Goal: Find specific page/section: Find specific page/section

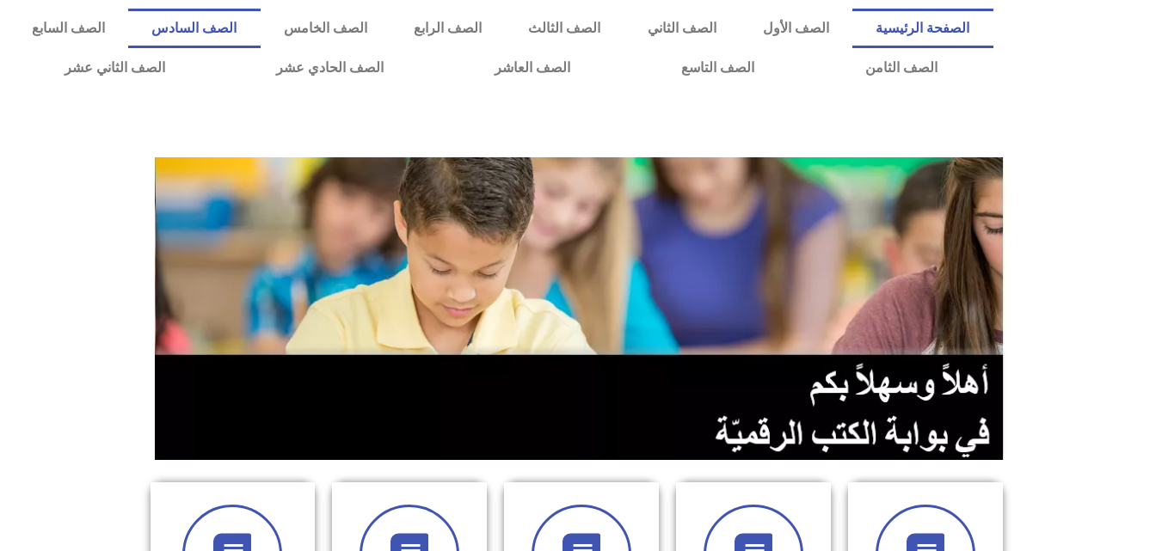
click at [260, 23] on link "الصف السادس" at bounding box center [194, 29] width 132 height 40
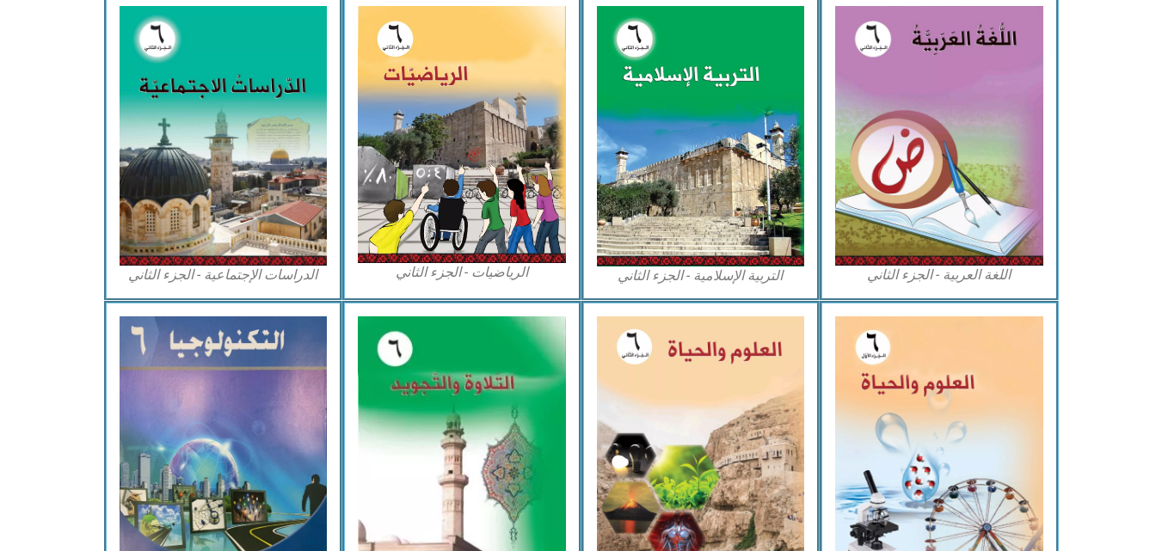
scroll to position [872, 0]
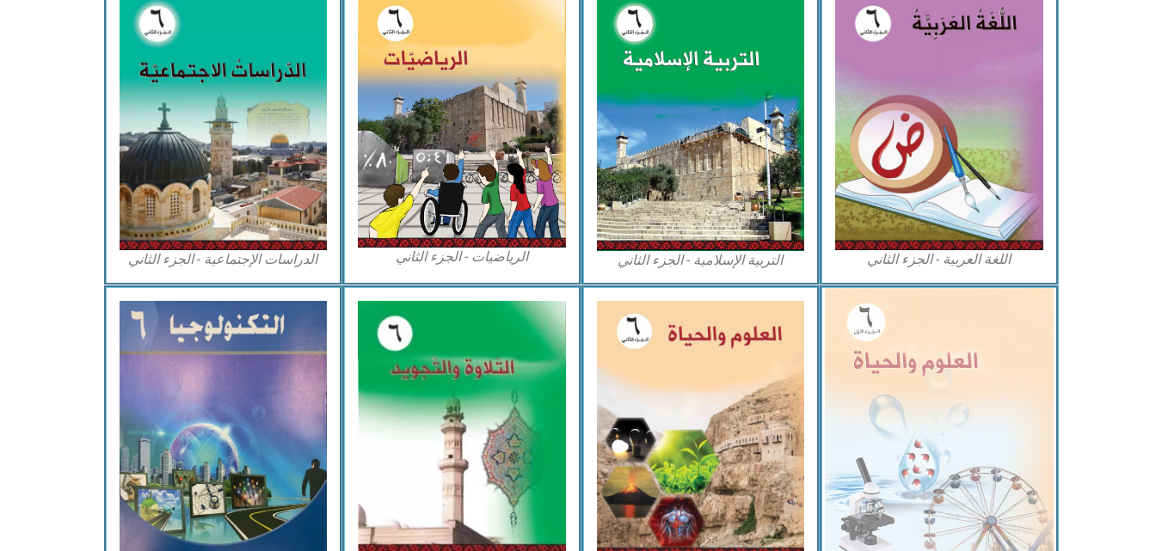
click at [871, 415] on img at bounding box center [939, 427] width 229 height 279
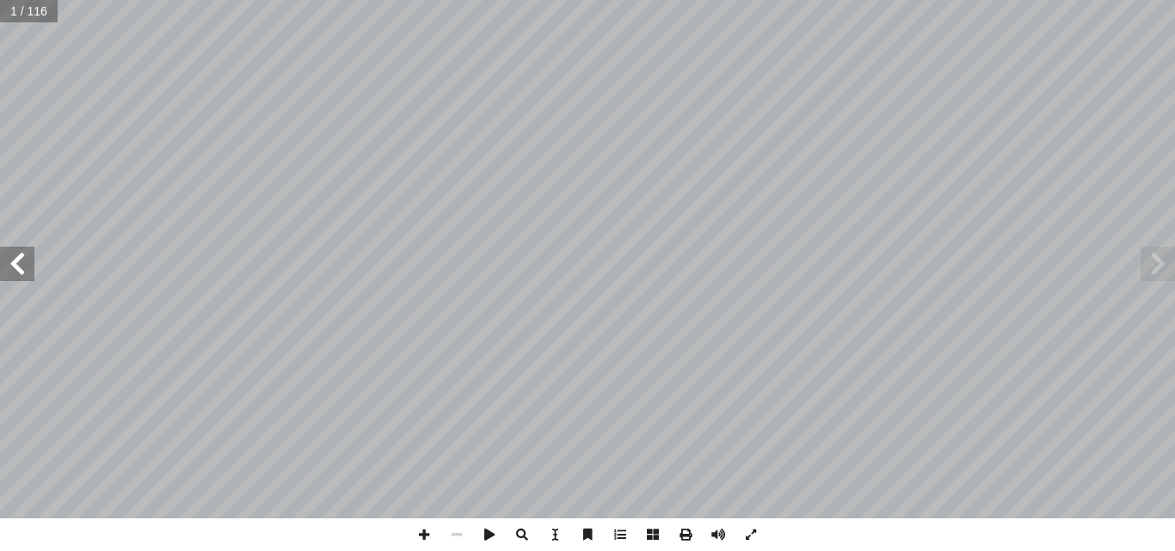
click at [27, 260] on span at bounding box center [17, 264] width 34 height 34
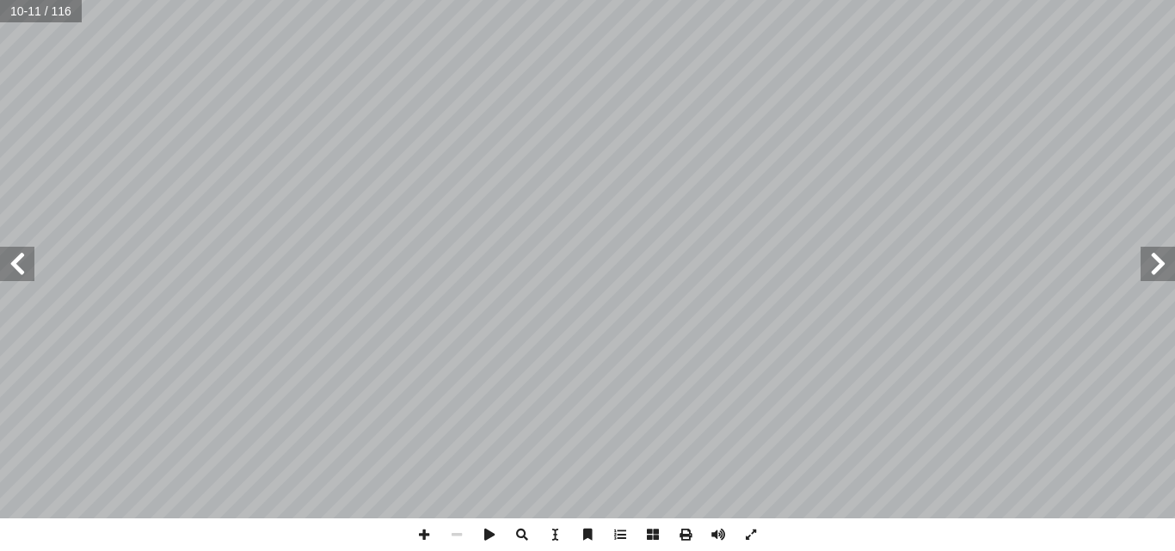
click at [27, 260] on span at bounding box center [17, 264] width 34 height 34
